Goal: Check status

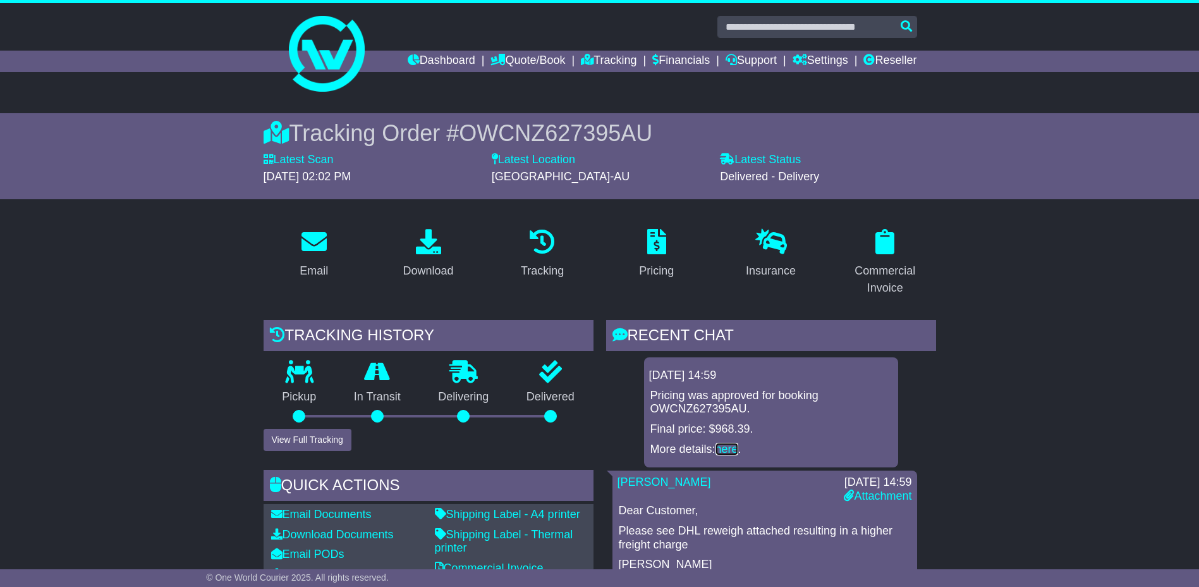
click at [738, 449] on link "here" at bounding box center [727, 448] width 23 height 13
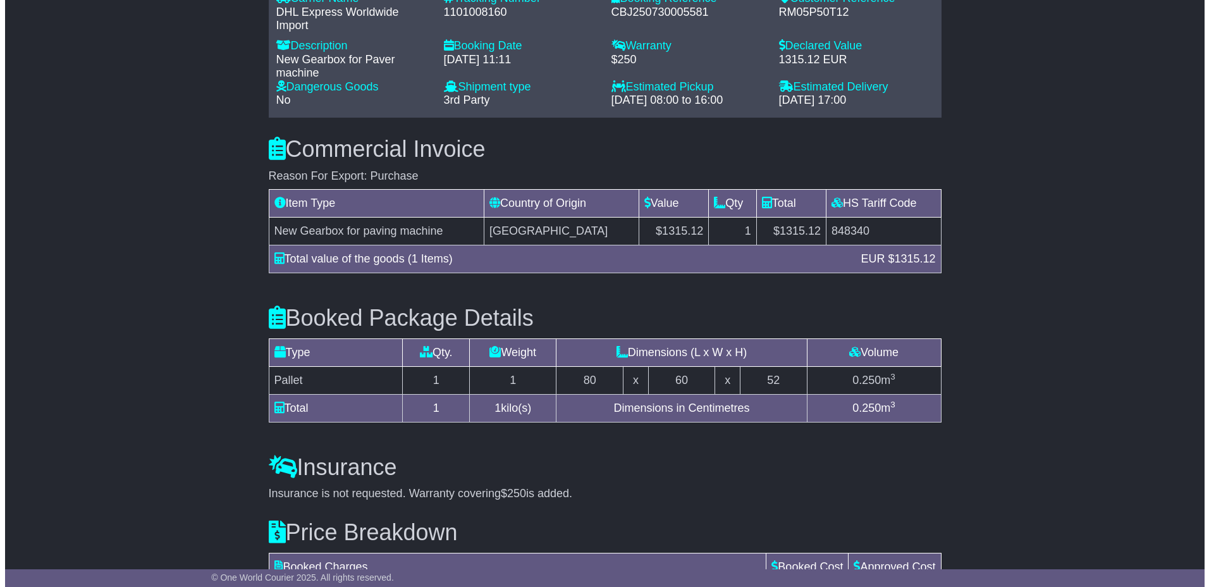
scroll to position [1190, 0]
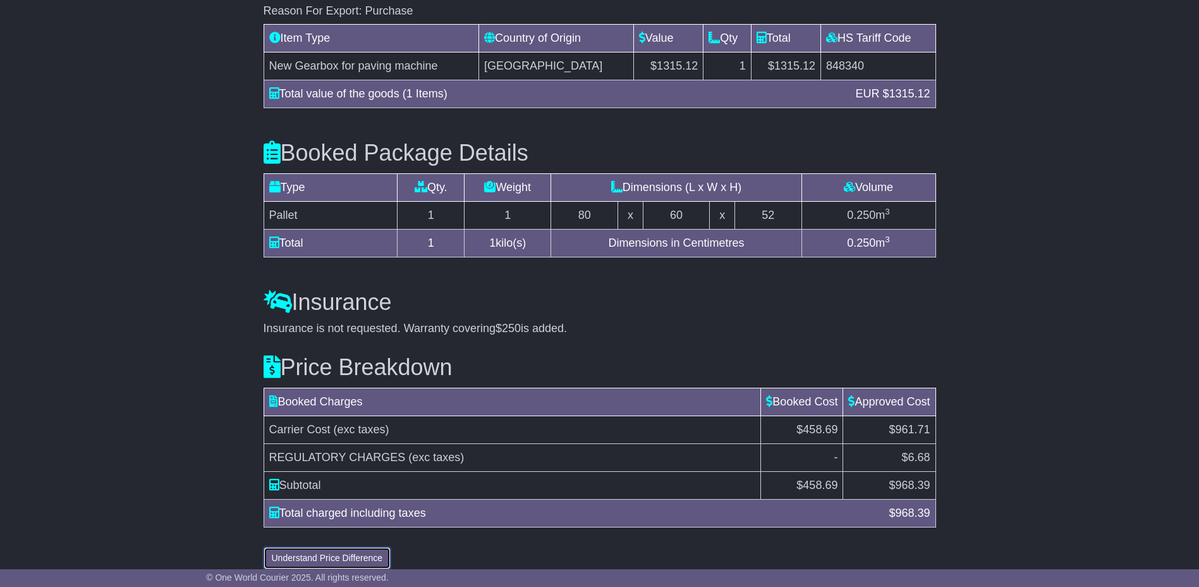
click at [326, 547] on button "Understand Price Difference" at bounding box center [328, 558] width 128 height 22
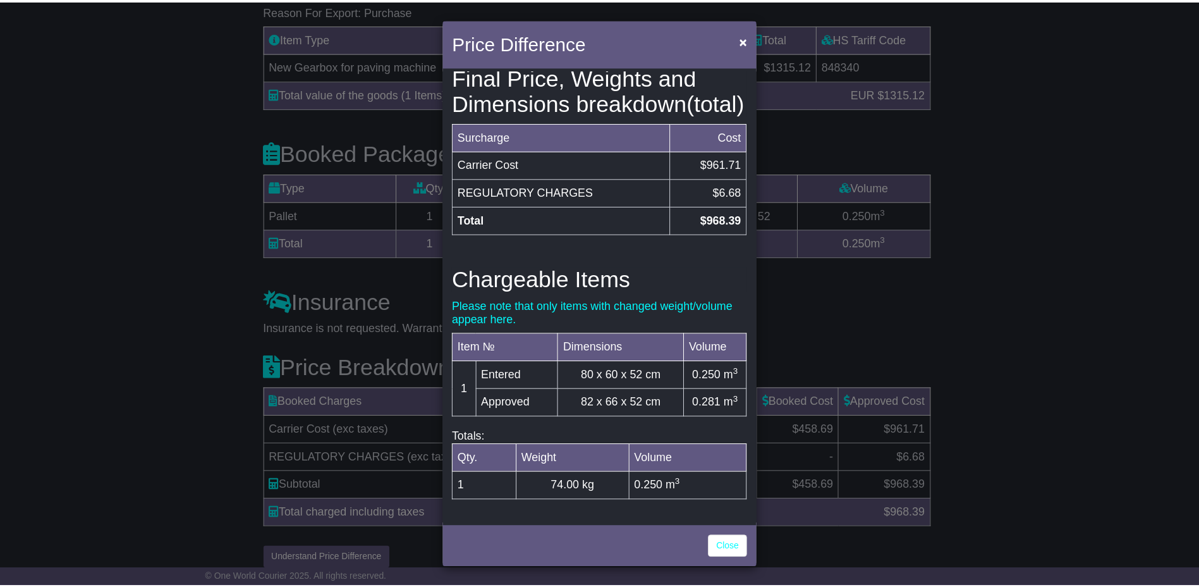
scroll to position [295, 0]
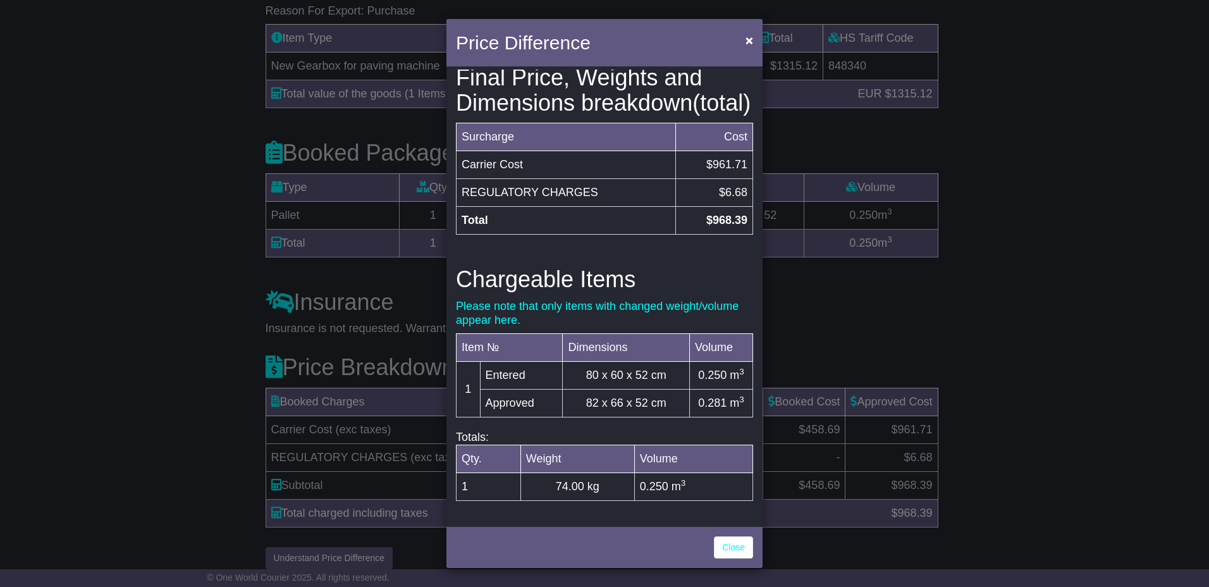
click at [200, 464] on div "Price Difference × Price Breakdown Surcharge Cost Carrier Cost $458.69 Total $4…" at bounding box center [604, 293] width 1209 height 587
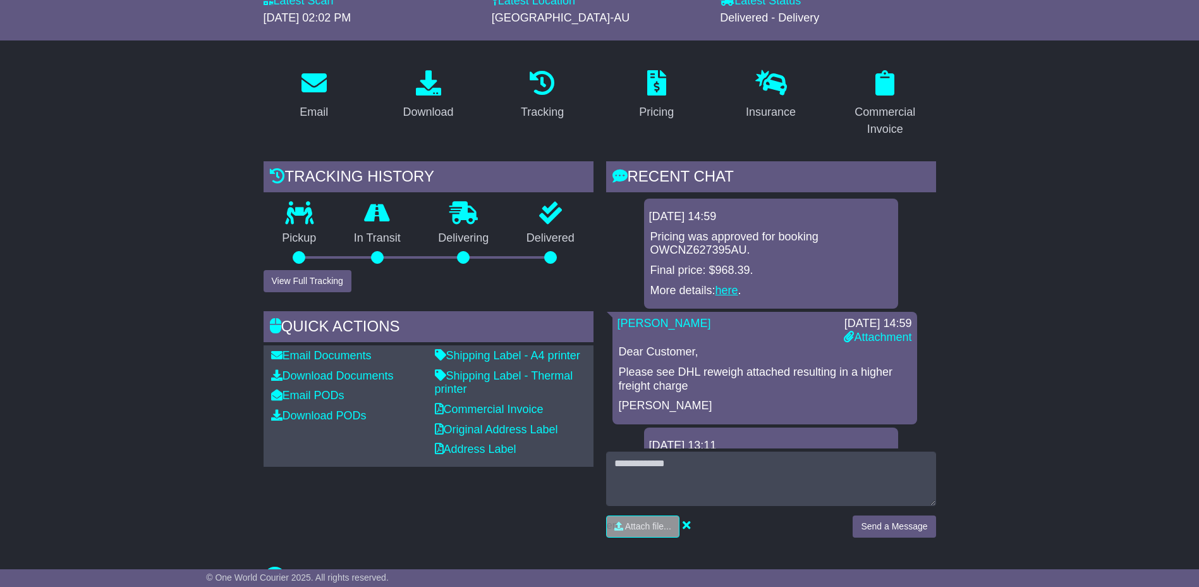
scroll to position [190, 0]
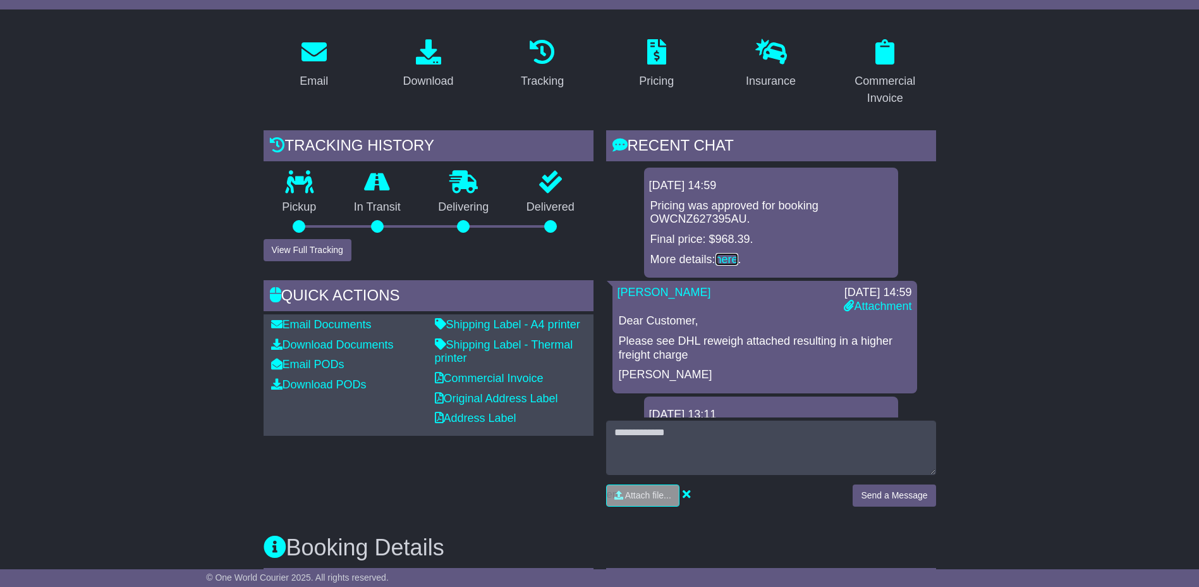
click at [728, 258] on link "here" at bounding box center [727, 259] width 23 height 13
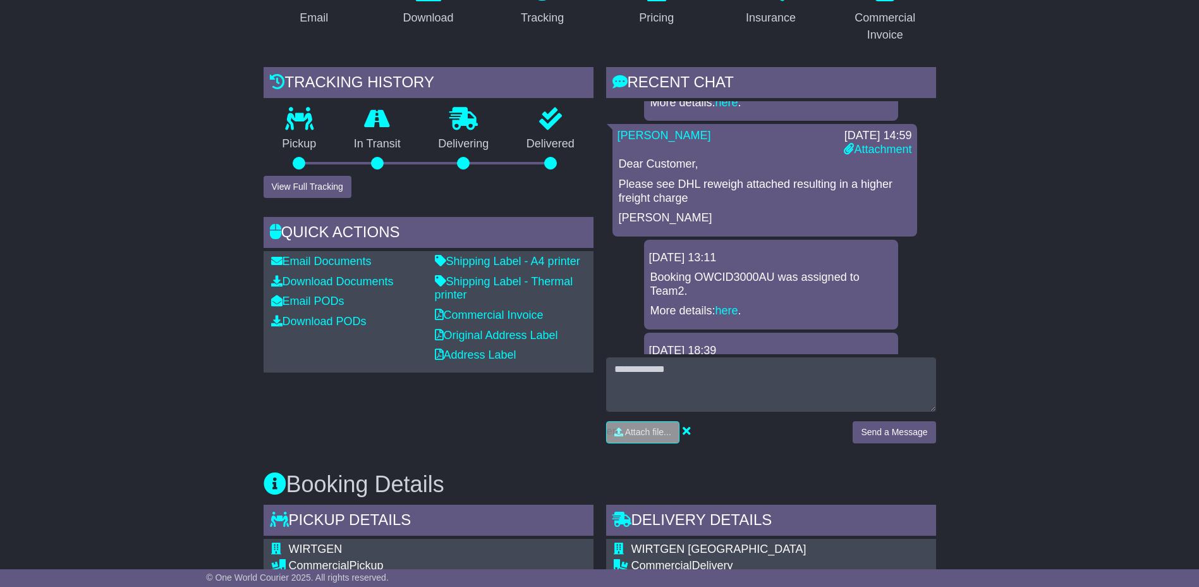
scroll to position [63, 0]
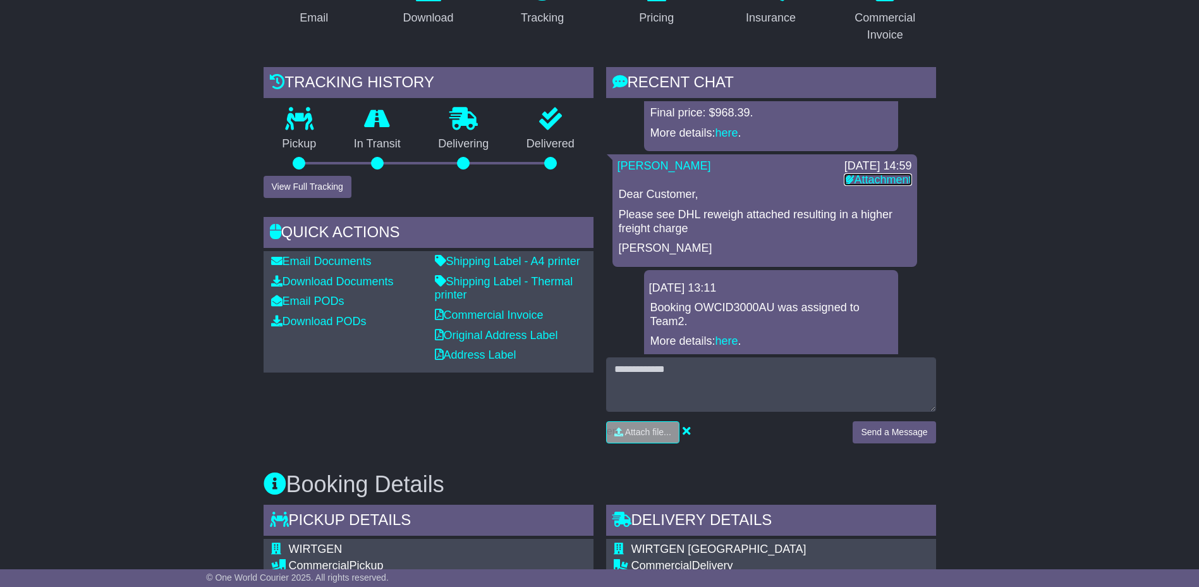
click at [872, 183] on link "Attachment" at bounding box center [878, 179] width 68 height 13
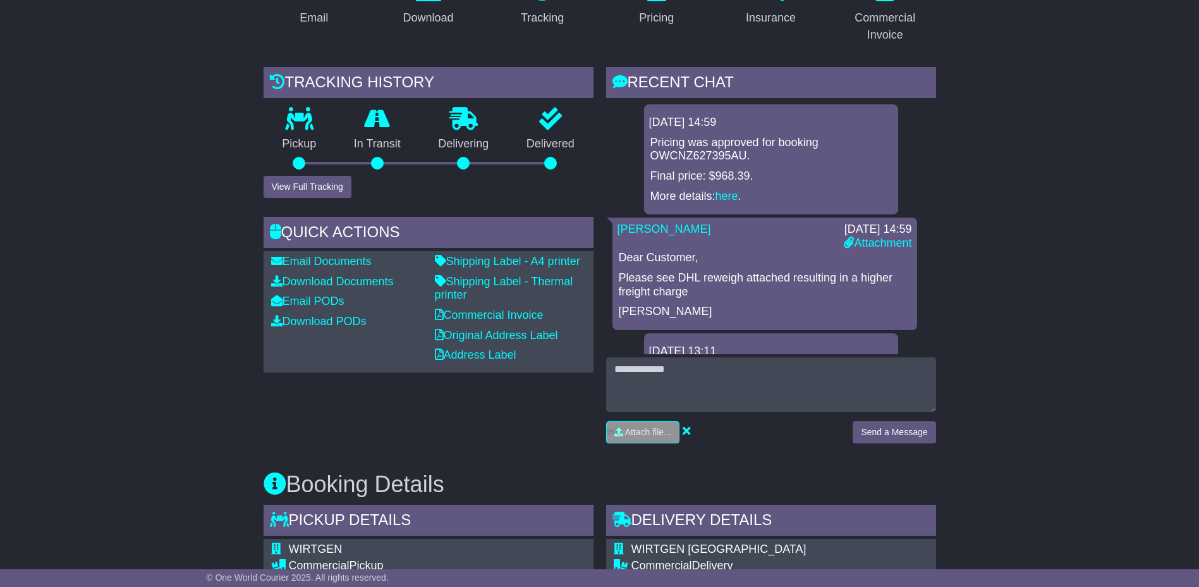
drag, startPoint x: 1001, startPoint y: 487, endPoint x: 986, endPoint y: 460, distance: 31.7
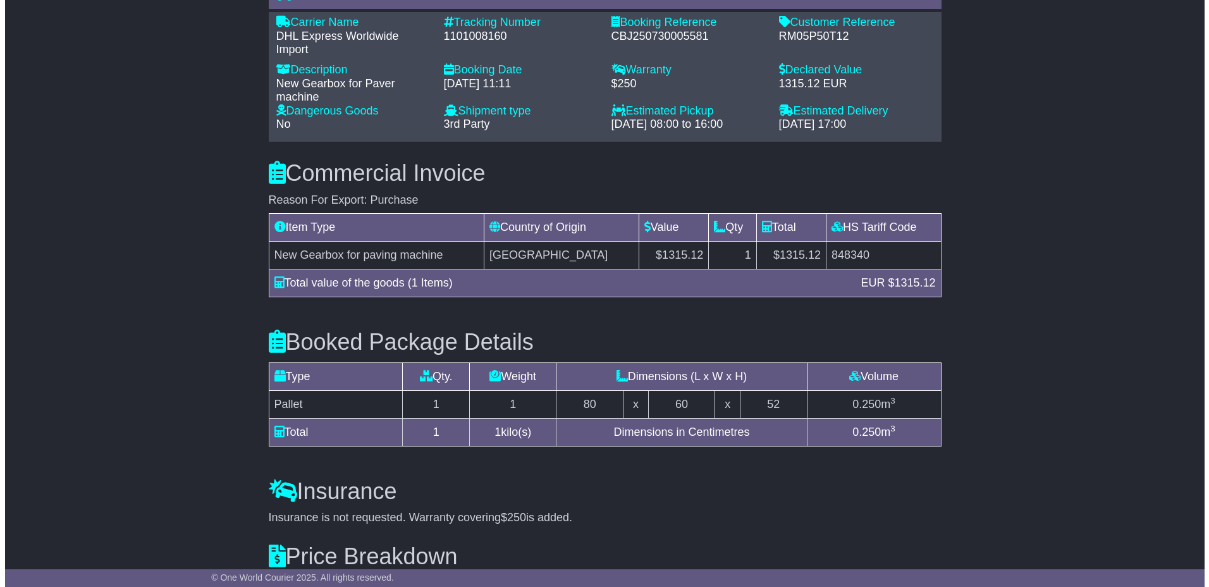
scroll to position [1190, 0]
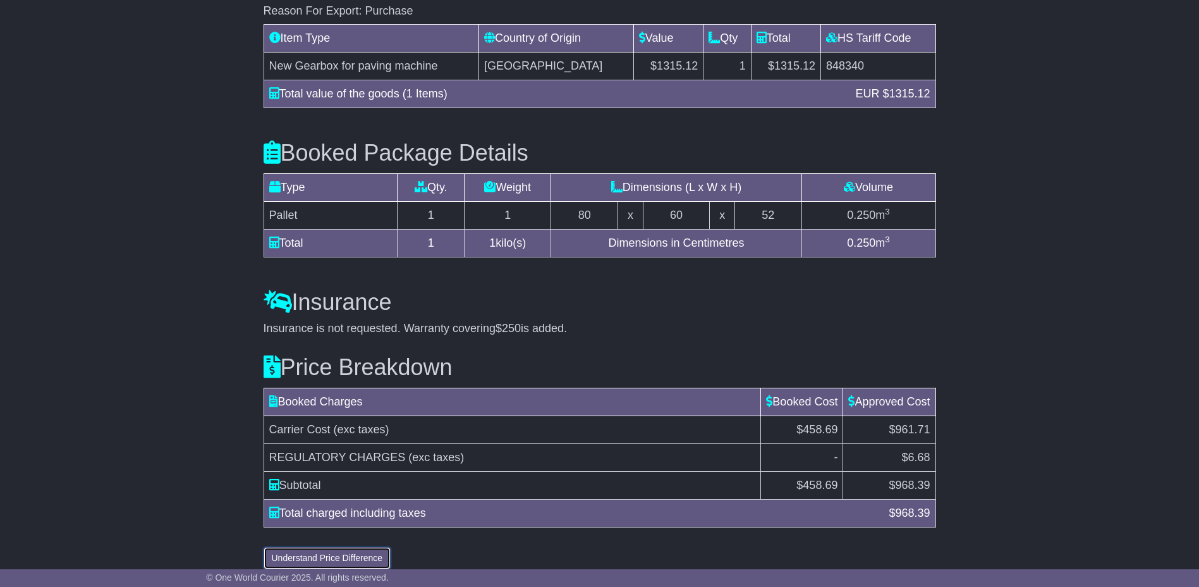
click at [340, 547] on button "Understand Price Difference" at bounding box center [328, 558] width 128 height 22
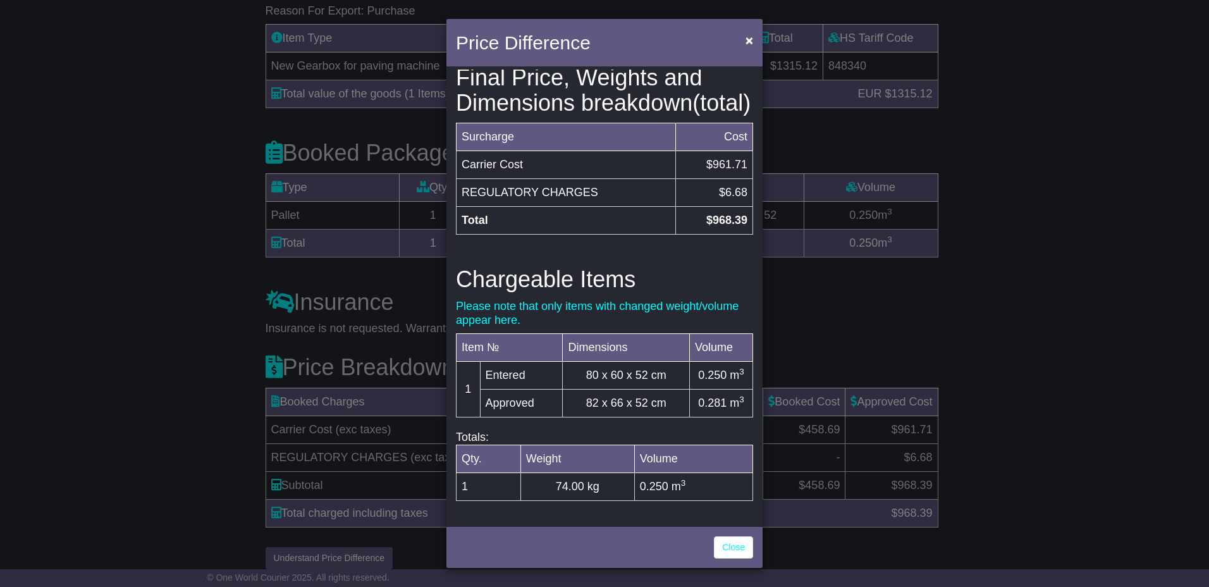
scroll to position [295, 0]
